Goal: Transaction & Acquisition: Subscribe to service/newsletter

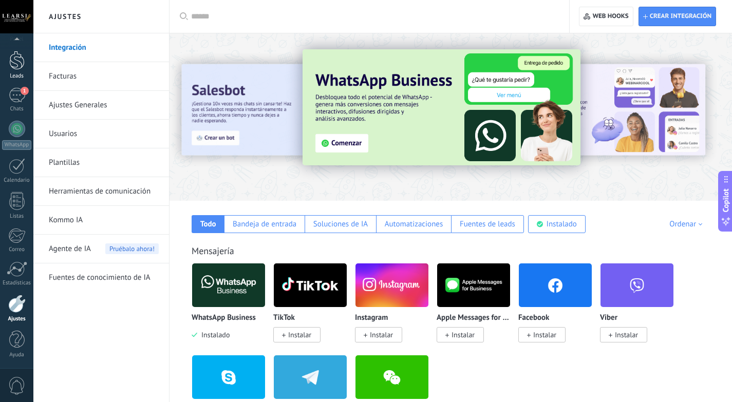
click at [25, 59] on link "Leads" at bounding box center [16, 65] width 33 height 29
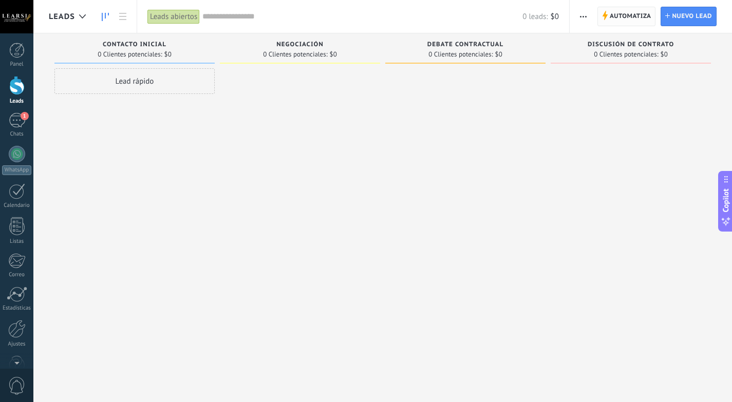
click at [641, 15] on span "Automatiza" at bounding box center [631, 16] width 42 height 19
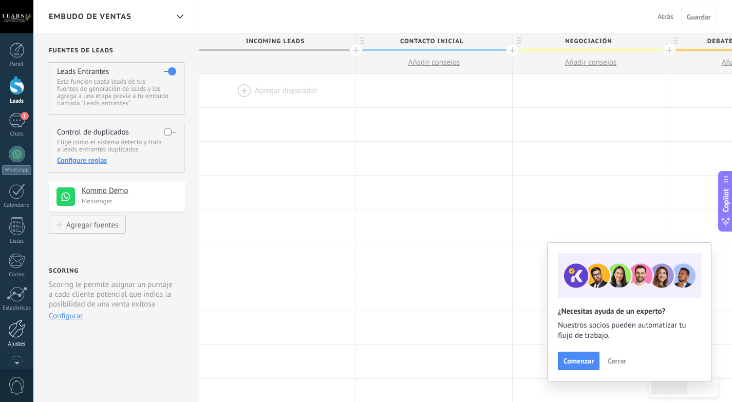
click at [19, 333] on div at bounding box center [16, 329] width 17 height 18
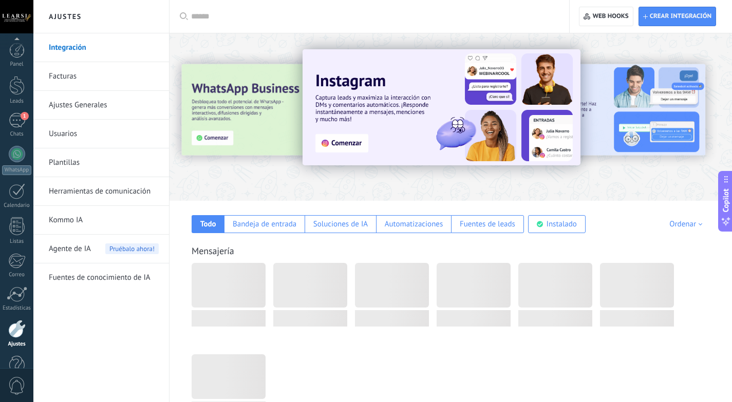
scroll to position [25, 0]
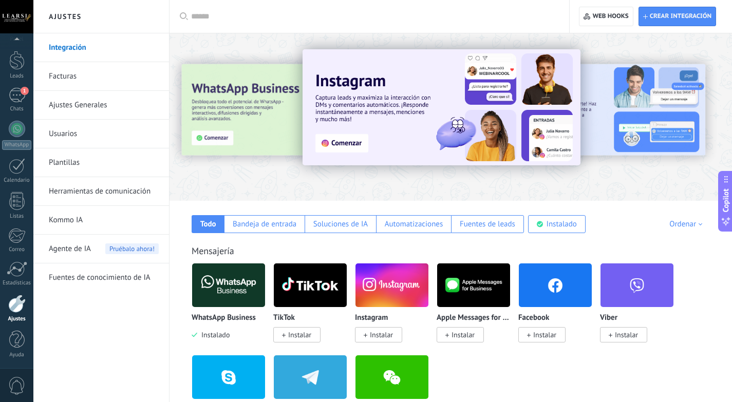
click at [113, 124] on link "Usuarios" at bounding box center [104, 134] width 110 height 29
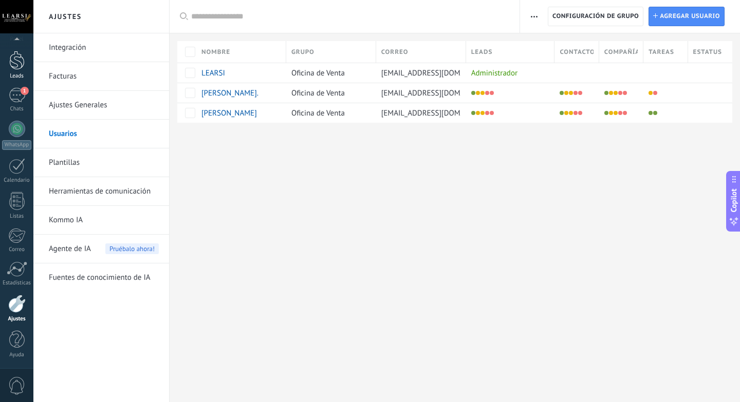
click at [17, 61] on div at bounding box center [16, 60] width 15 height 19
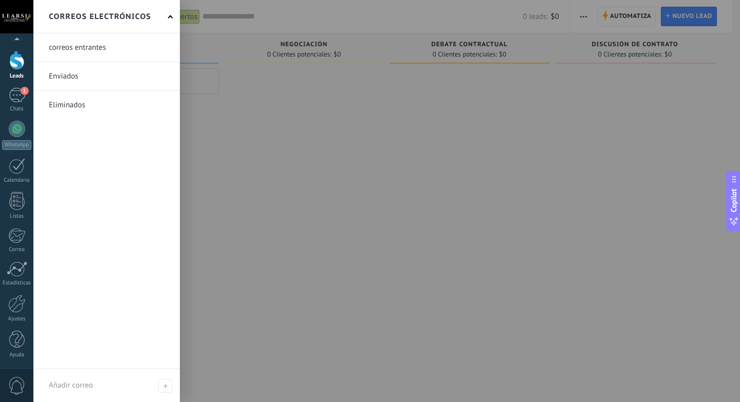
click at [0, 51] on link "Leads" at bounding box center [16, 65] width 33 height 29
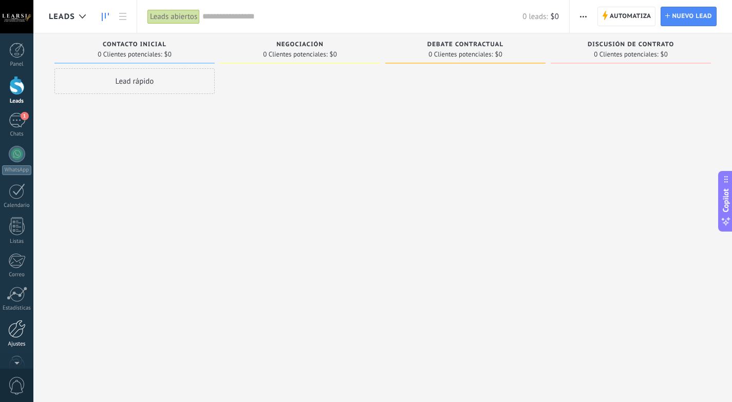
click at [20, 325] on div at bounding box center [16, 329] width 17 height 18
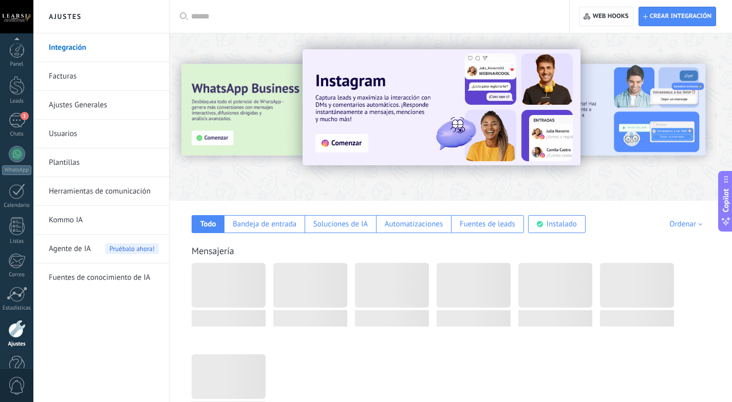
scroll to position [25, 0]
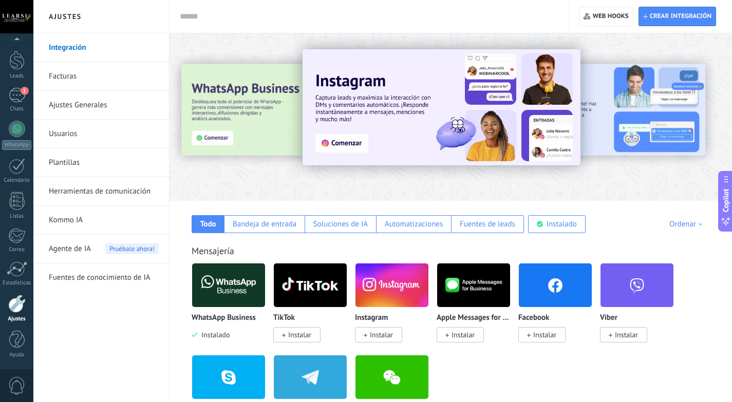
click at [55, 71] on link "Facturas" at bounding box center [104, 76] width 110 height 29
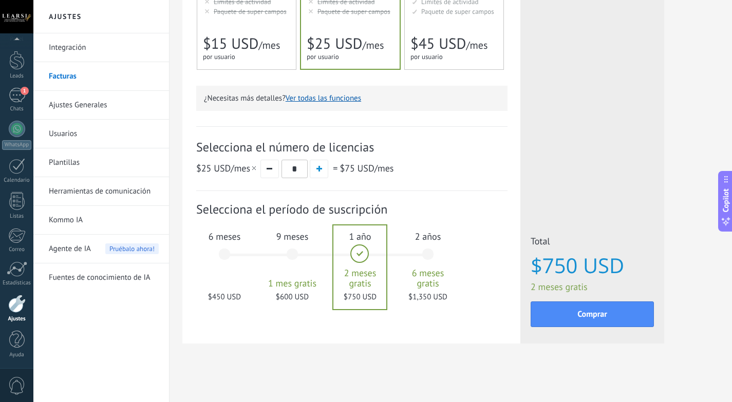
scroll to position [256, 0]
click at [237, 246] on div "6 meses $450 USD" at bounding box center [225, 259] width 56 height 72
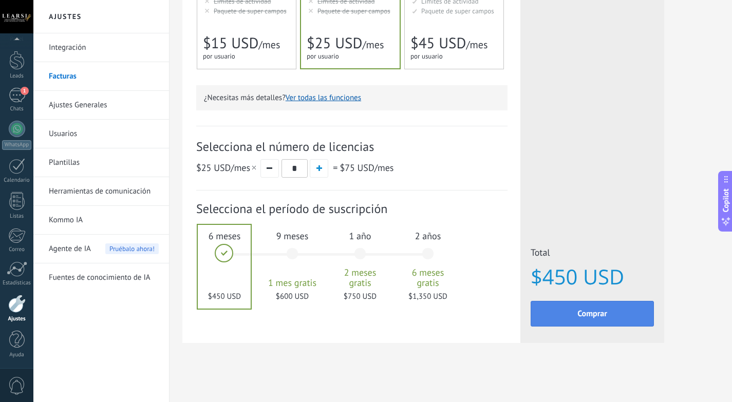
click at [589, 318] on span "Comprar" at bounding box center [593, 313] width 30 height 7
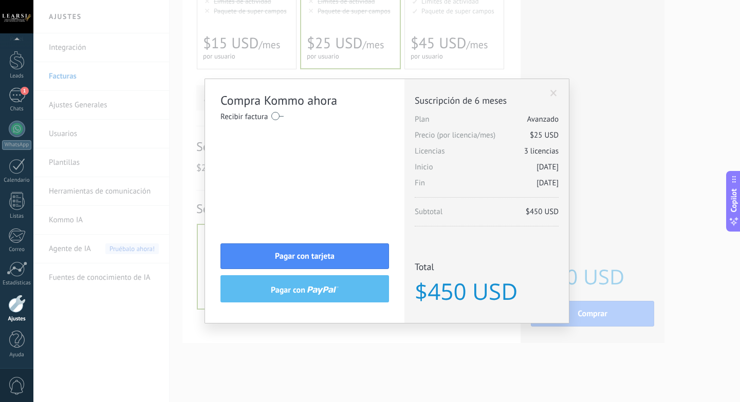
click at [554, 92] on span at bounding box center [553, 93] width 7 height 7
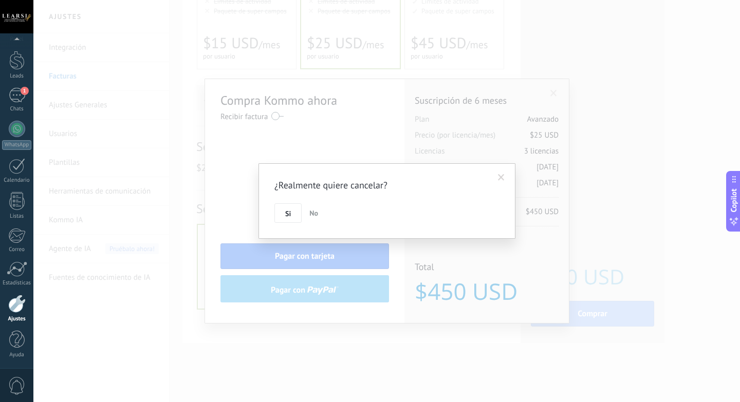
click at [316, 216] on span "No" at bounding box center [313, 213] width 9 height 9
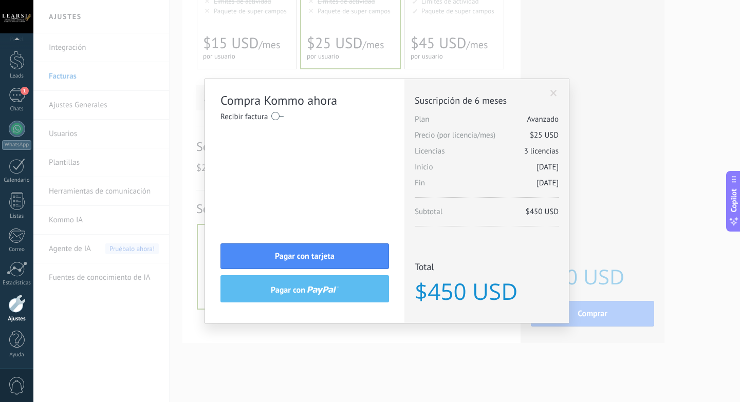
click at [553, 91] on span at bounding box center [553, 93] width 7 height 7
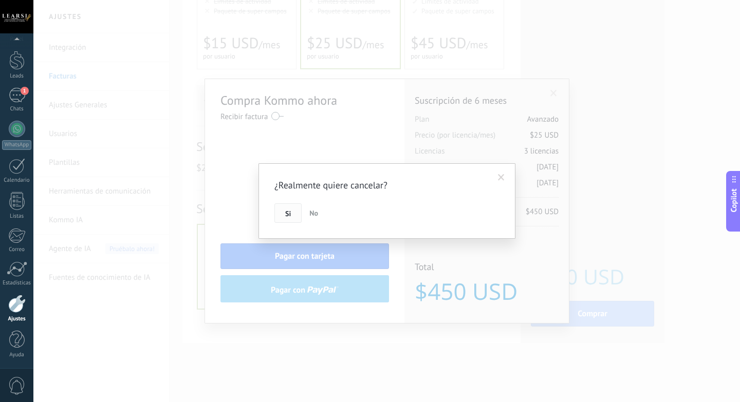
click at [290, 215] on span "Si" at bounding box center [288, 213] width 6 height 7
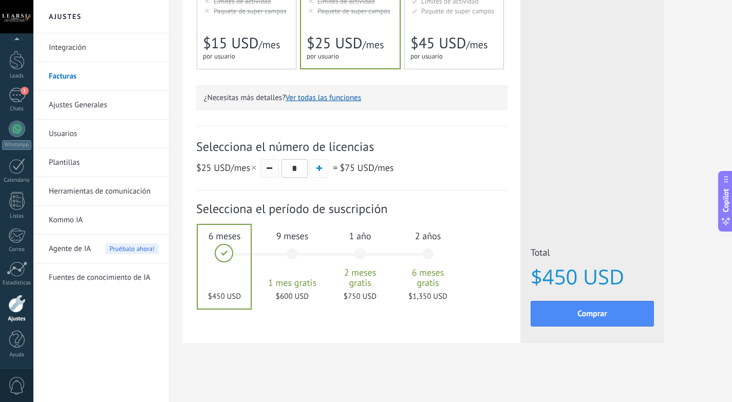
click at [269, 171] on button "button" at bounding box center [270, 168] width 19 height 19
type input "*"
click at [539, 142] on div "Licencias adicionales Plan Avanzado Precio (por licencia/mes) $25 USD Nuevas li…" at bounding box center [593, 60] width 144 height 566
click at [507, 148] on span "Selecciona el número de licencias" at bounding box center [351, 147] width 311 height 16
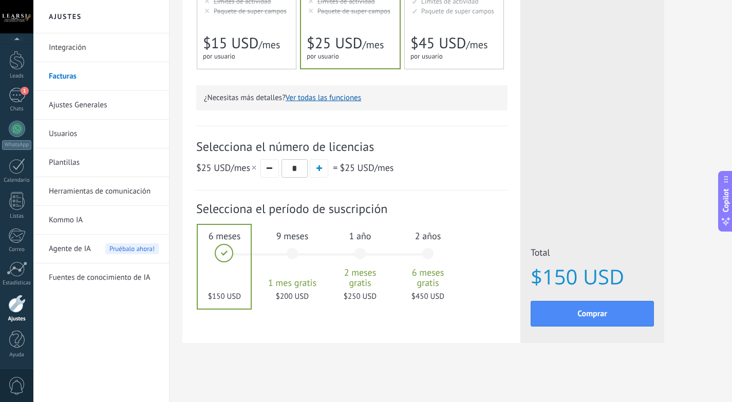
click at [490, 137] on div "Selecciona el número de licencias $25 USD /mes * = $25 USD /mes" at bounding box center [351, 158] width 311 height 65
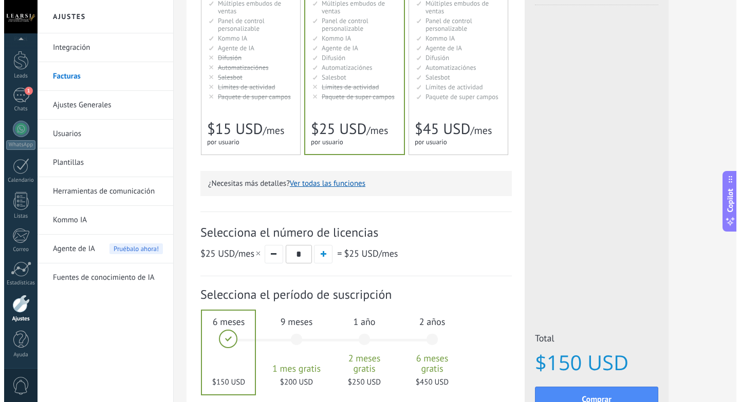
scroll to position [25, 0]
